Goal: Find specific page/section

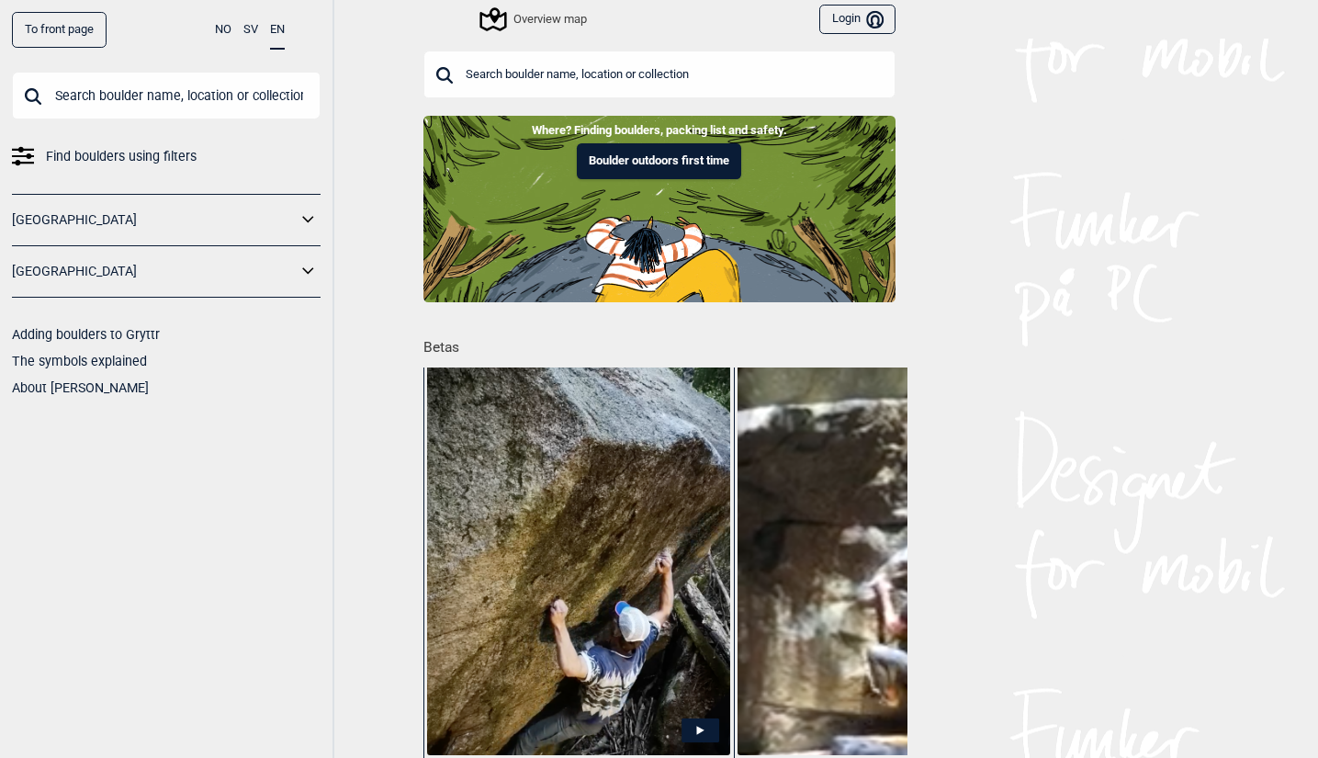
click at [519, 77] on input "text" at bounding box center [659, 75] width 472 height 48
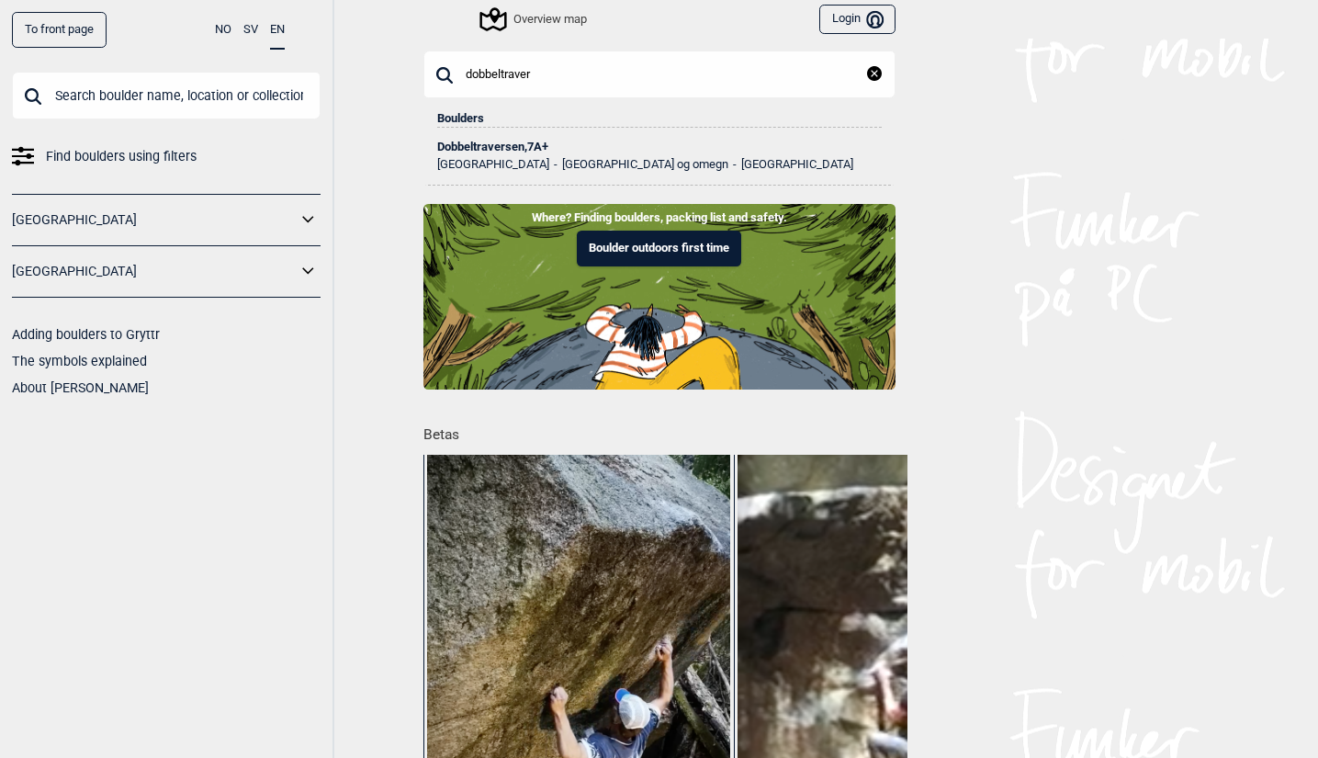
type input "dobbeltraver"
click at [517, 145] on div "Dobbeltraversen , 7A+" at bounding box center [659, 147] width 445 height 13
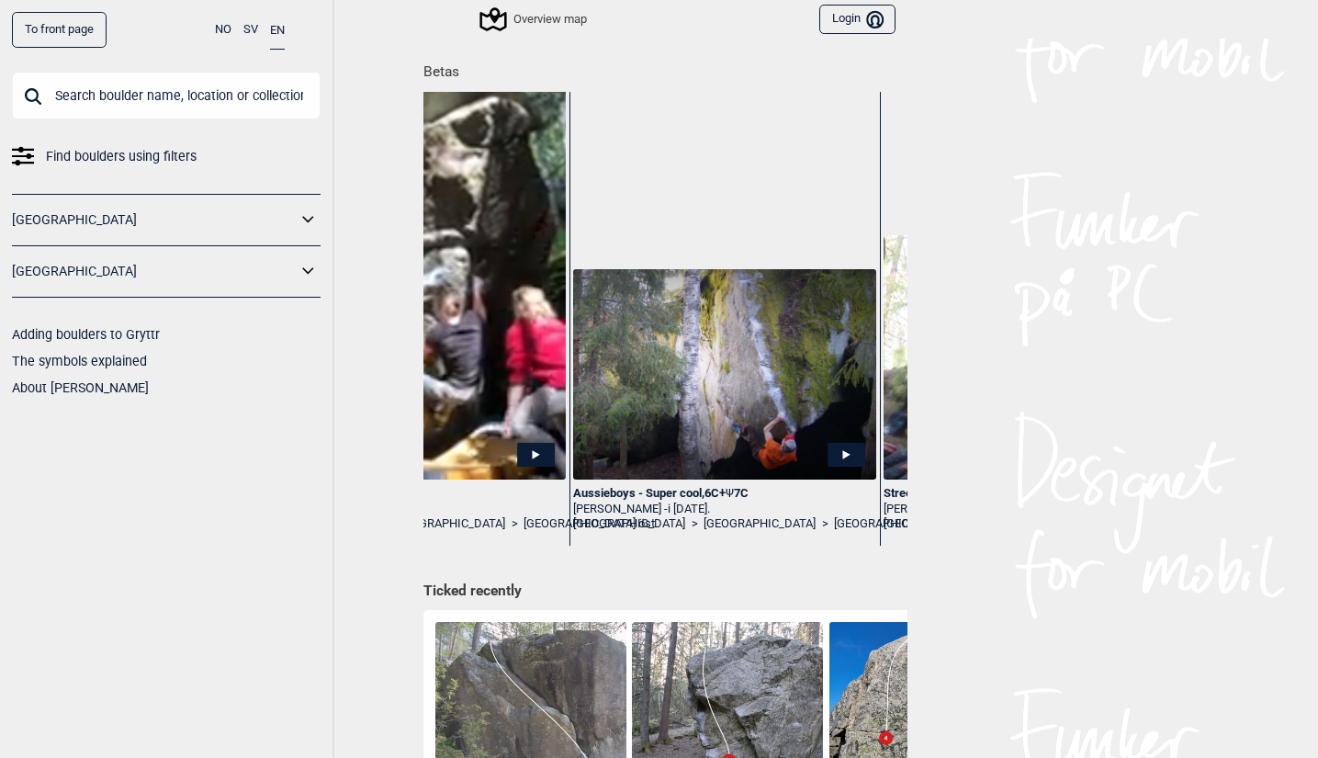
scroll to position [0, 481]
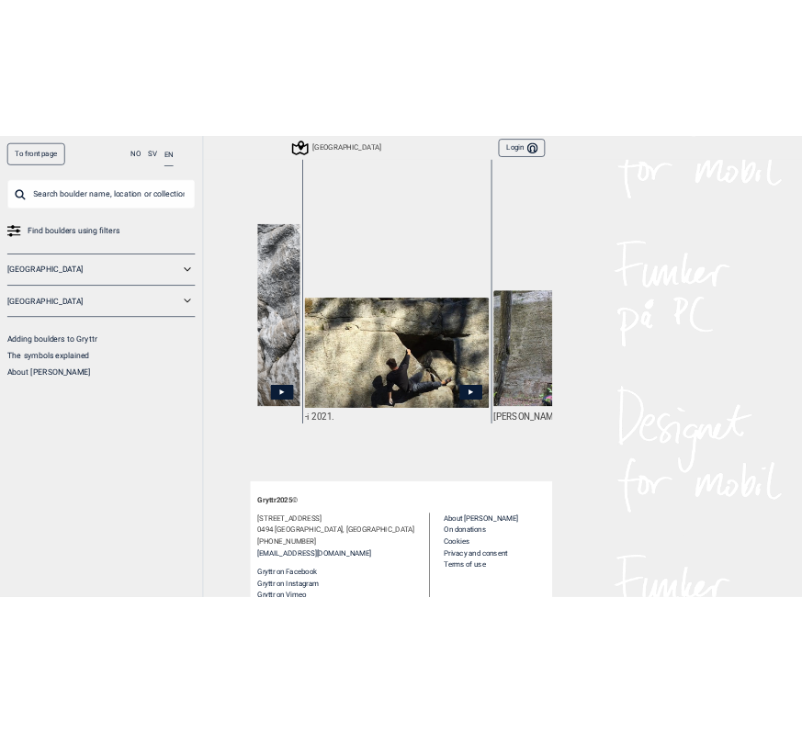
scroll to position [0, 239]
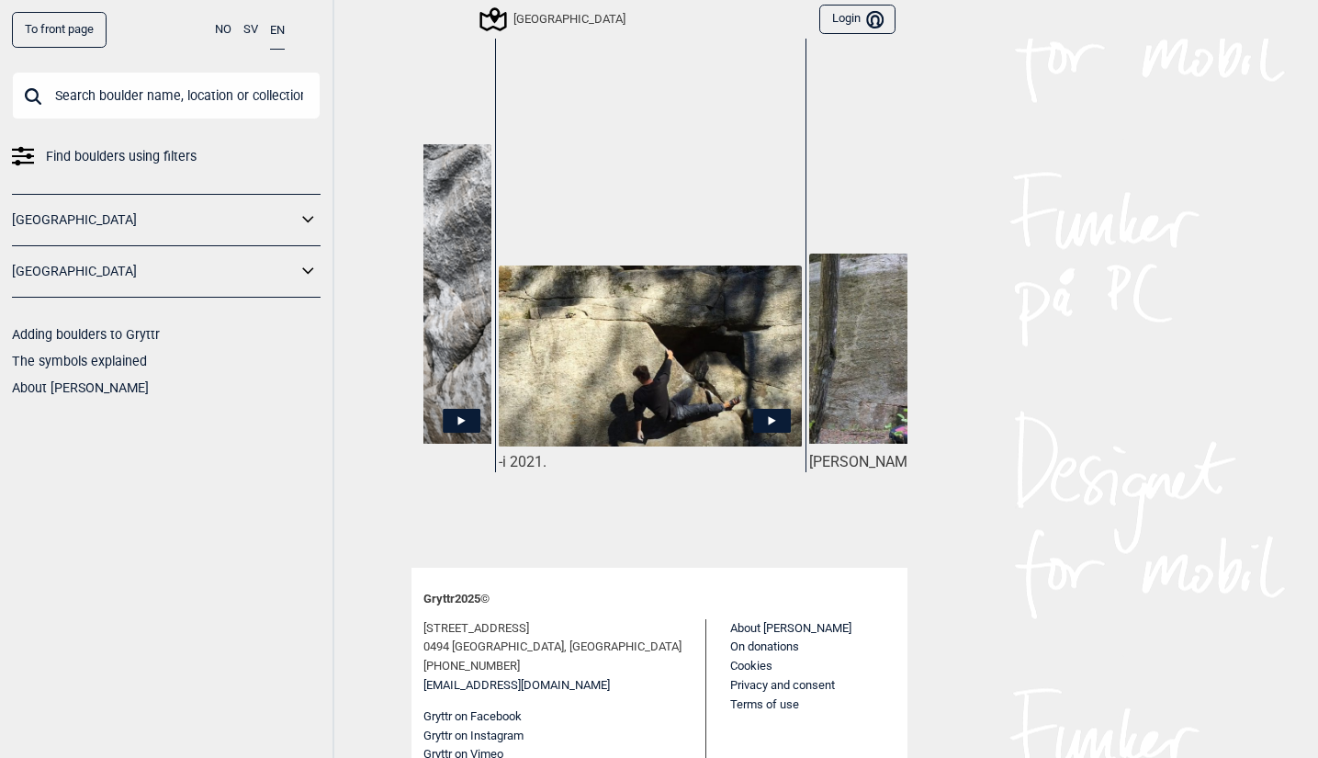
click at [771, 409] on icon at bounding box center [772, 421] width 38 height 24
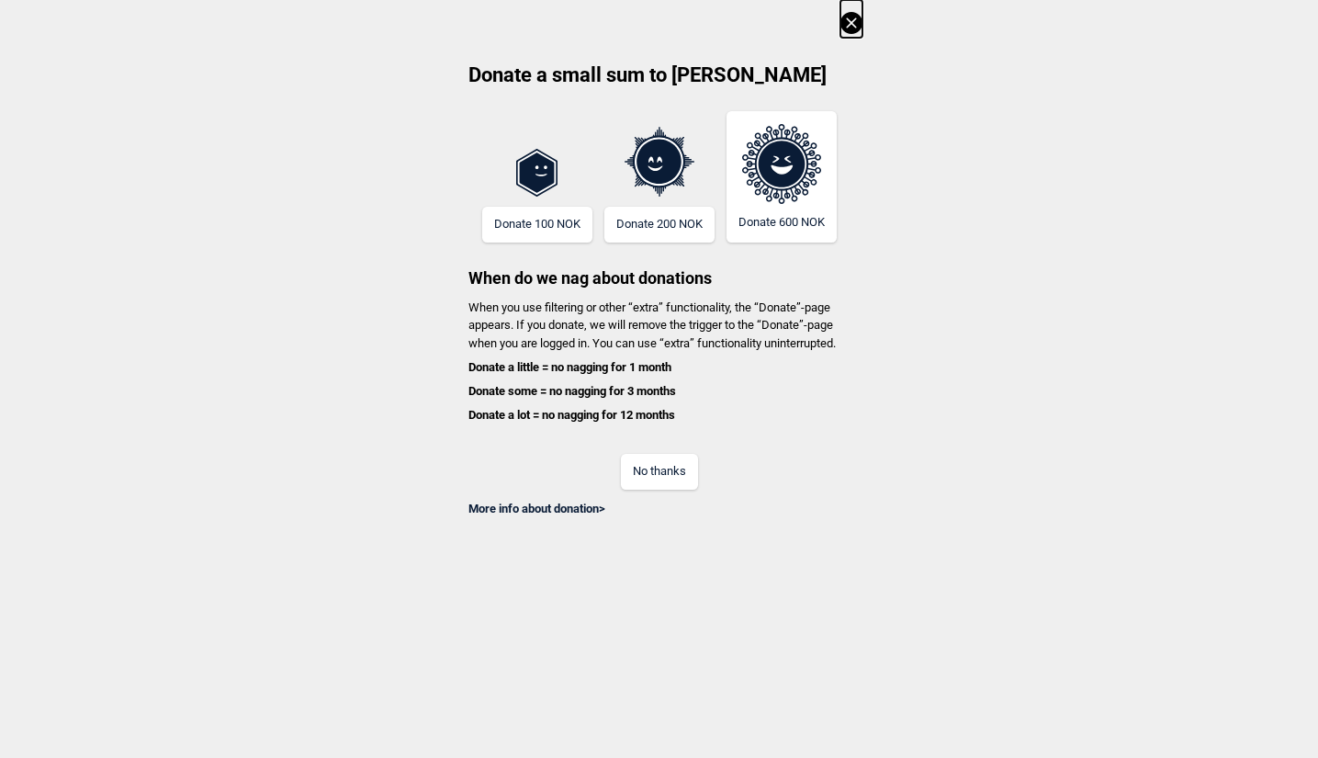
click at [680, 472] on button "No thanks" at bounding box center [659, 472] width 77 height 36
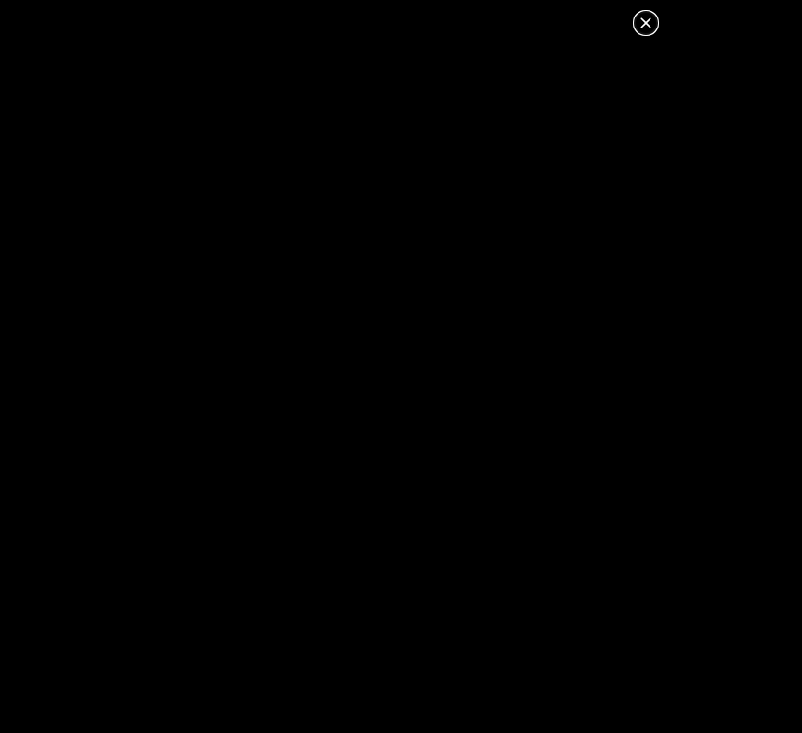
click at [646, 21] on icon at bounding box center [646, 23] width 22 height 22
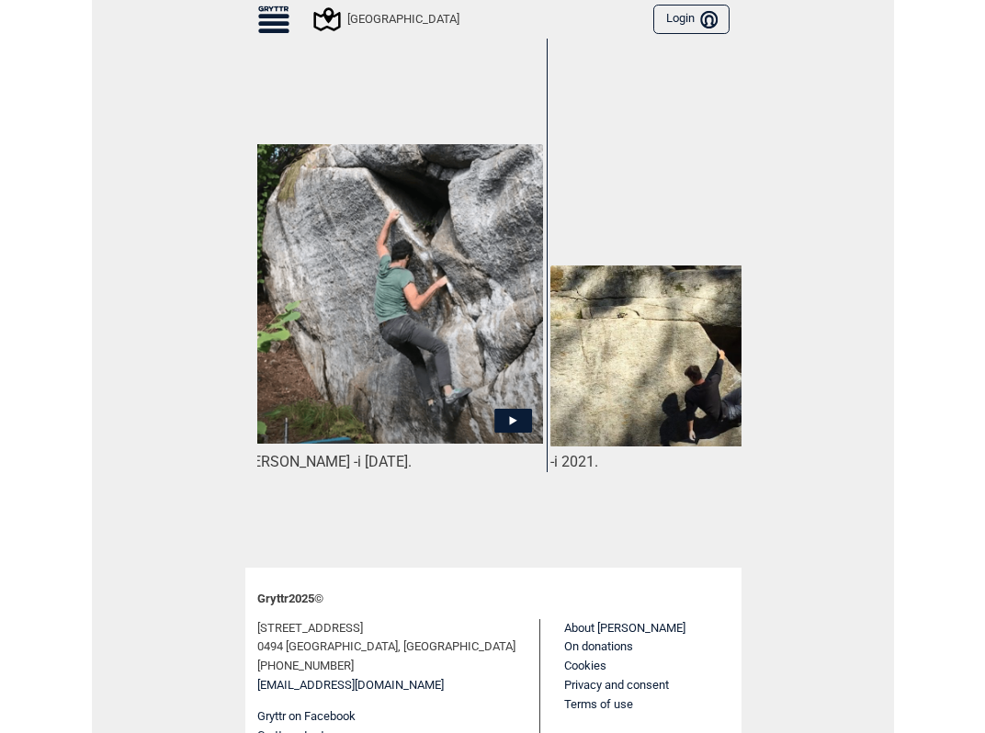
scroll to position [0, 0]
